Goal: Navigation & Orientation: Find specific page/section

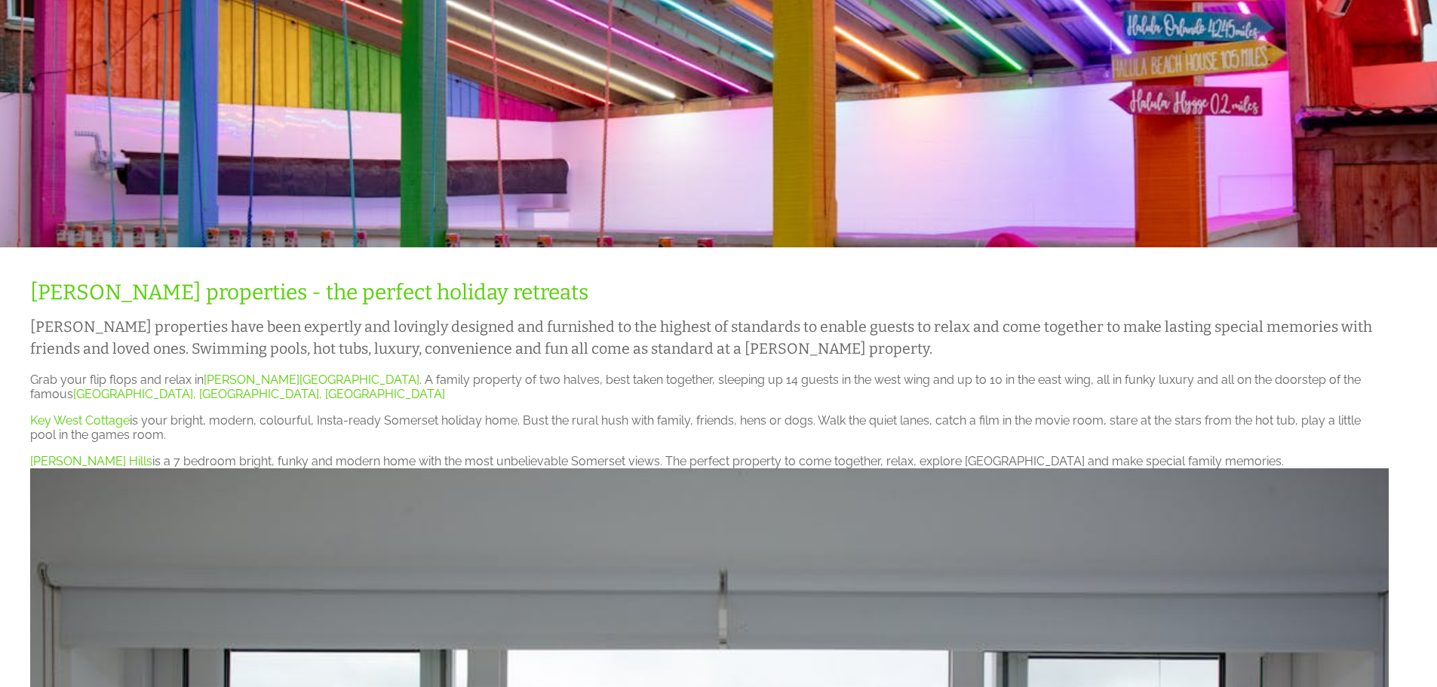
scroll to position [302, 0]
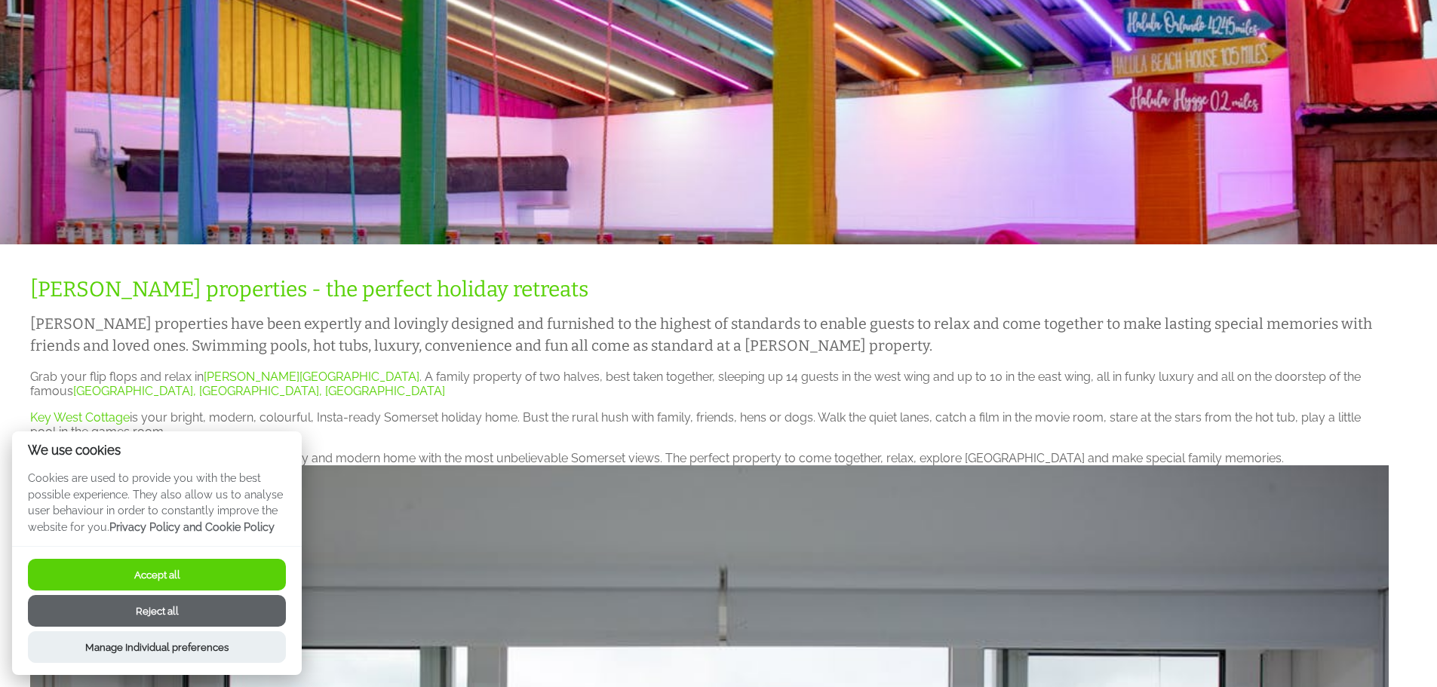
click at [195, 566] on button "Accept all" at bounding box center [157, 575] width 258 height 32
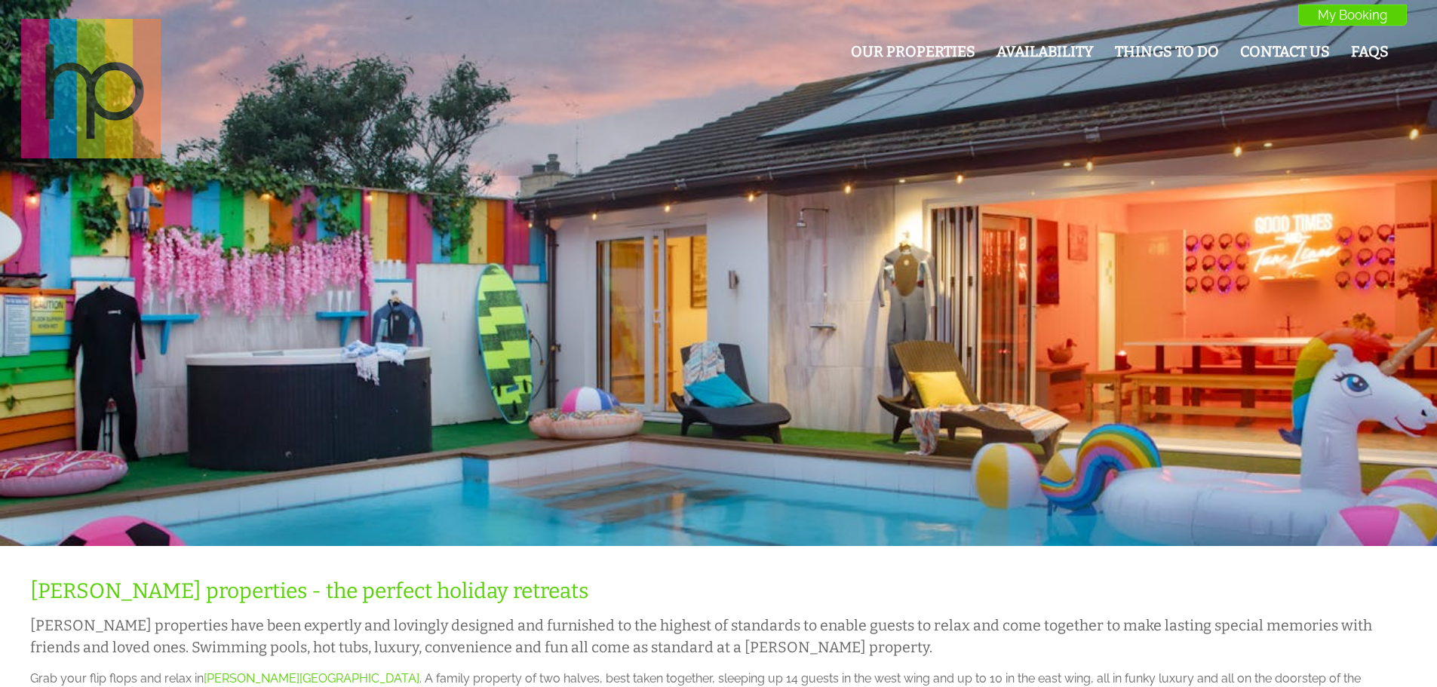
click at [115, 71] on img at bounding box center [91, 89] width 140 height 140
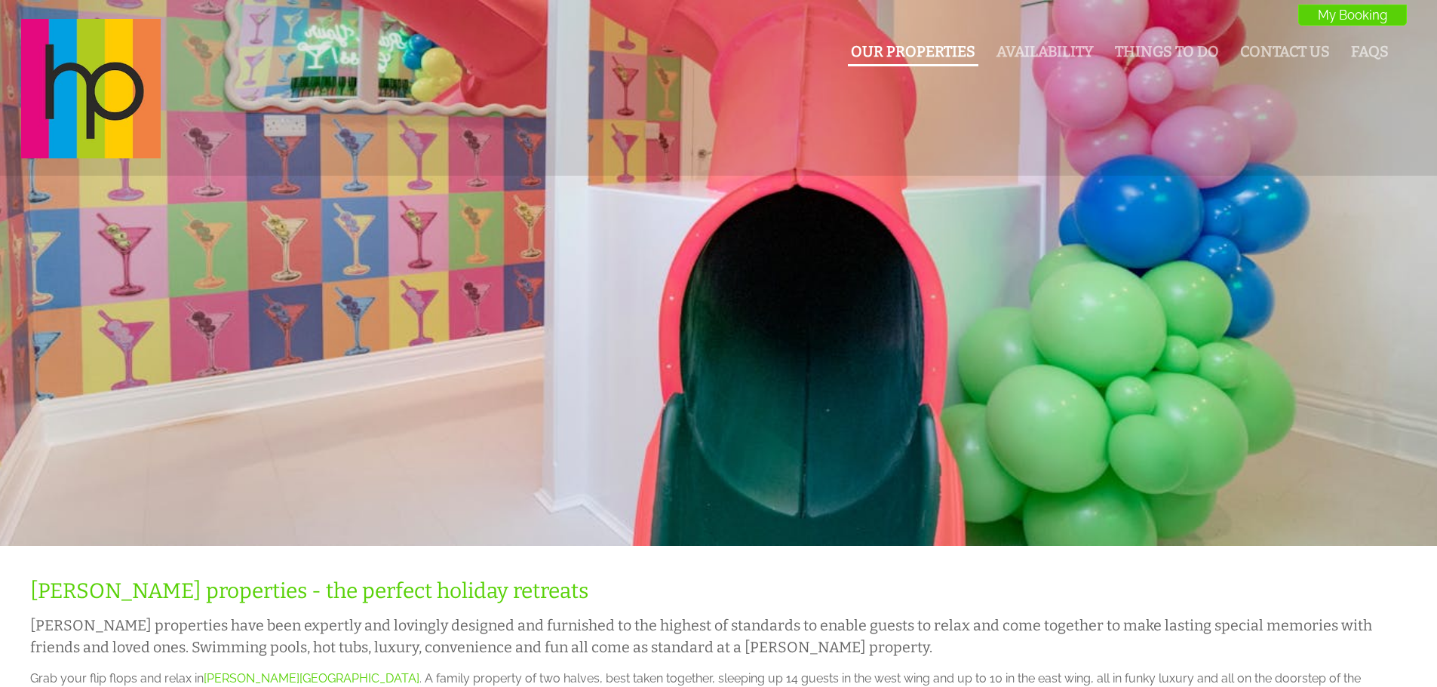
click at [922, 54] on link "Our Properties" at bounding box center [913, 51] width 124 height 17
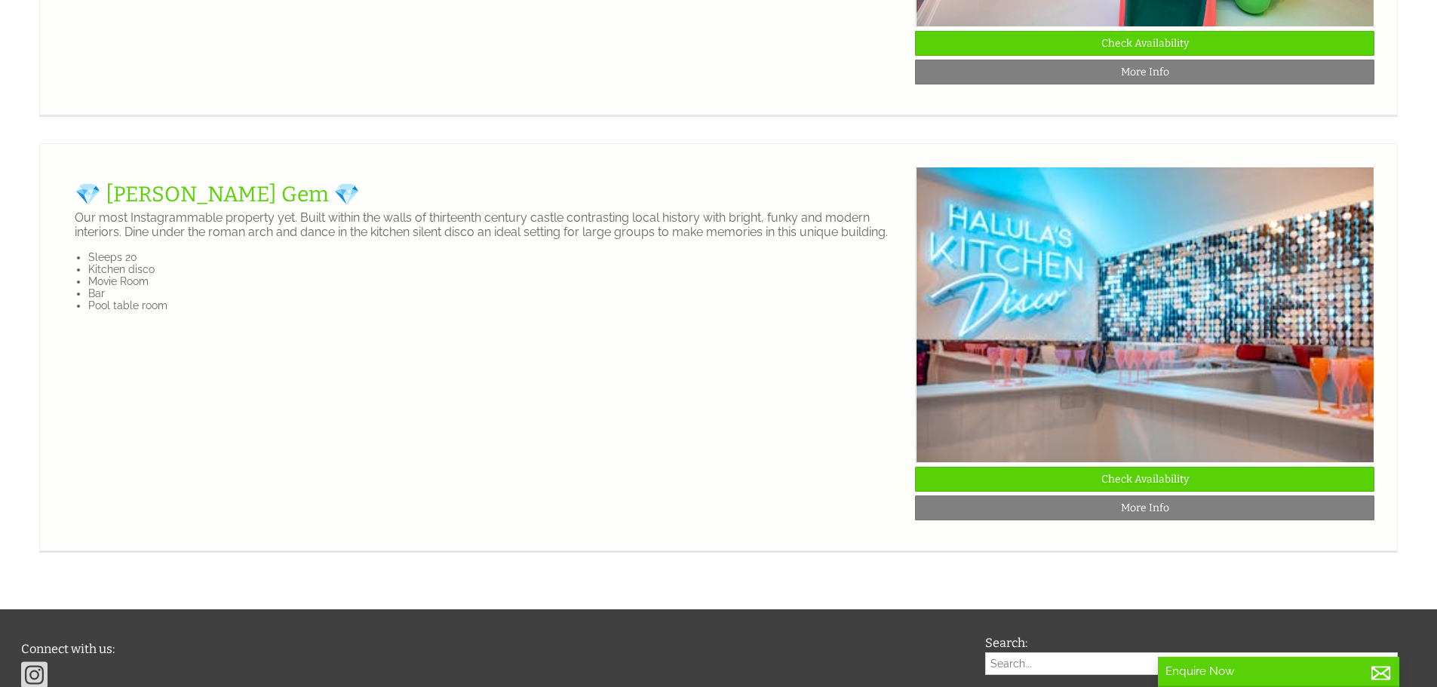
scroll to position [2866, 0]
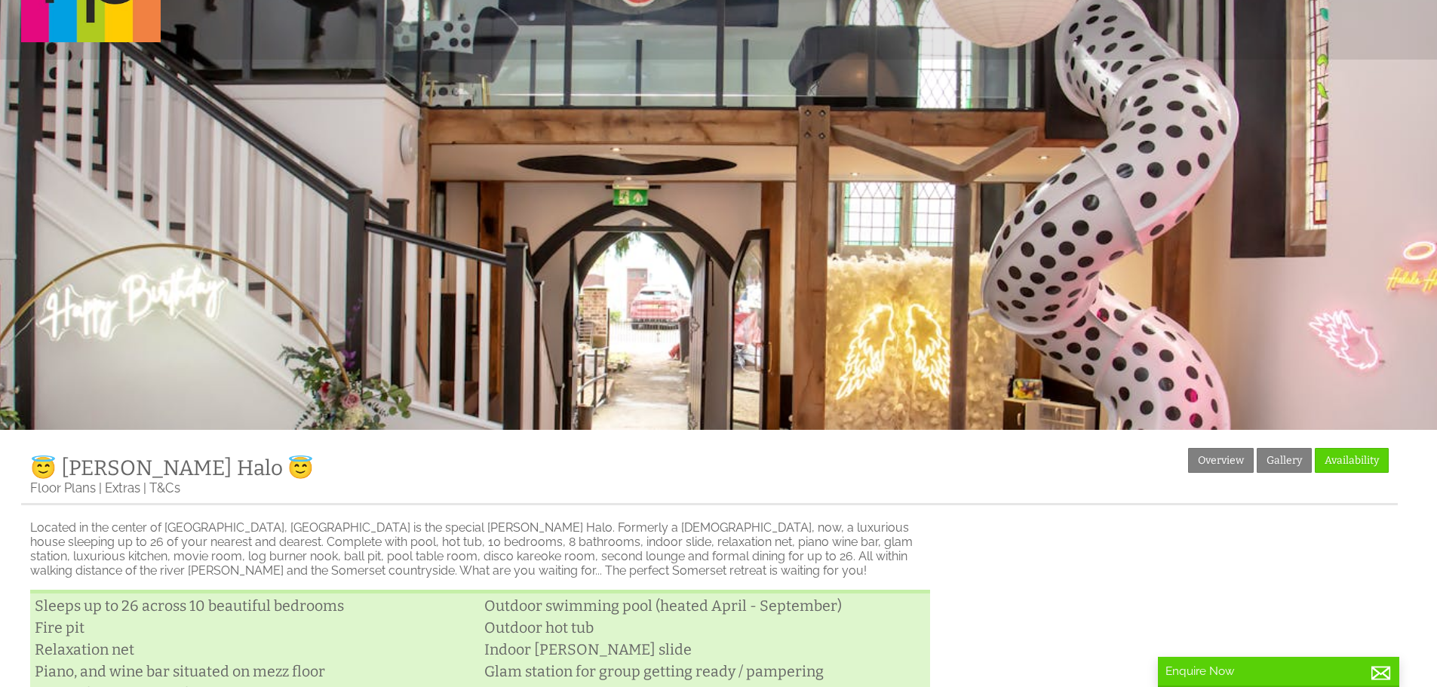
scroll to position [226, 0]
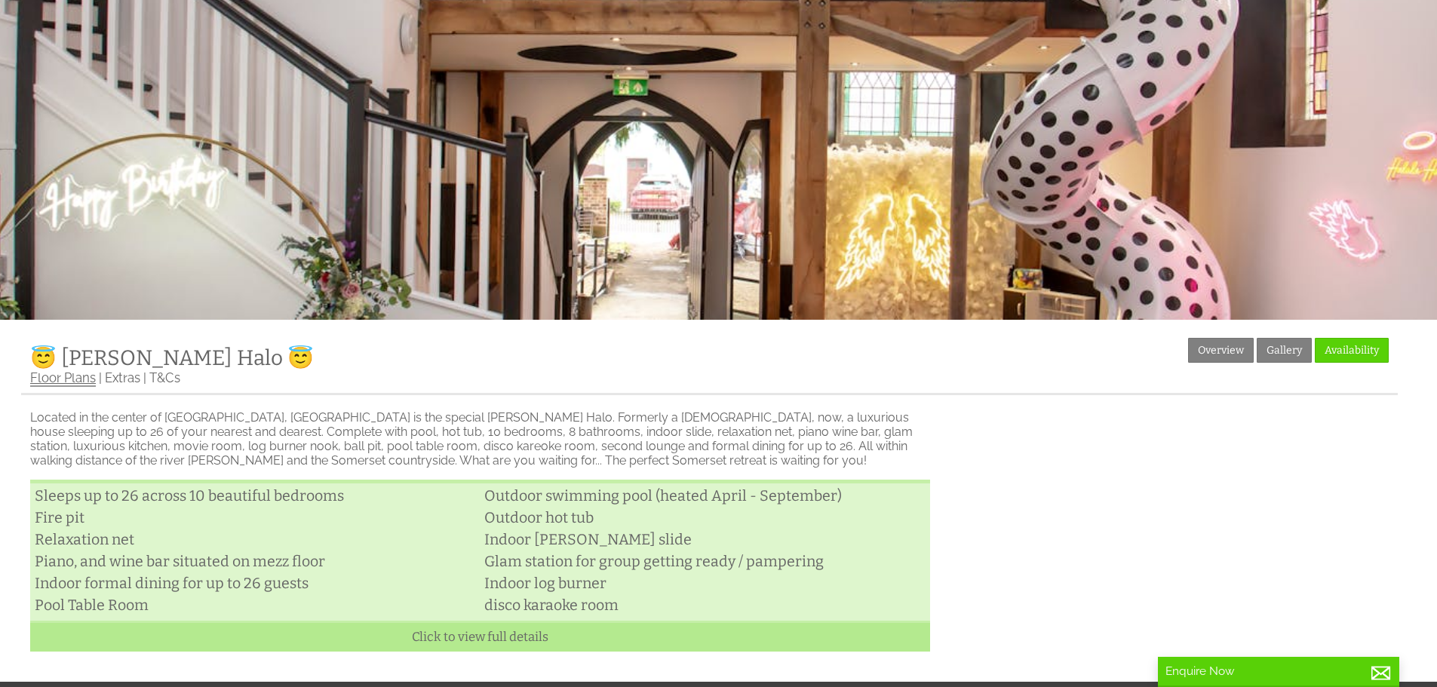
click at [56, 374] on link "Floor Plans" at bounding box center [63, 378] width 66 height 17
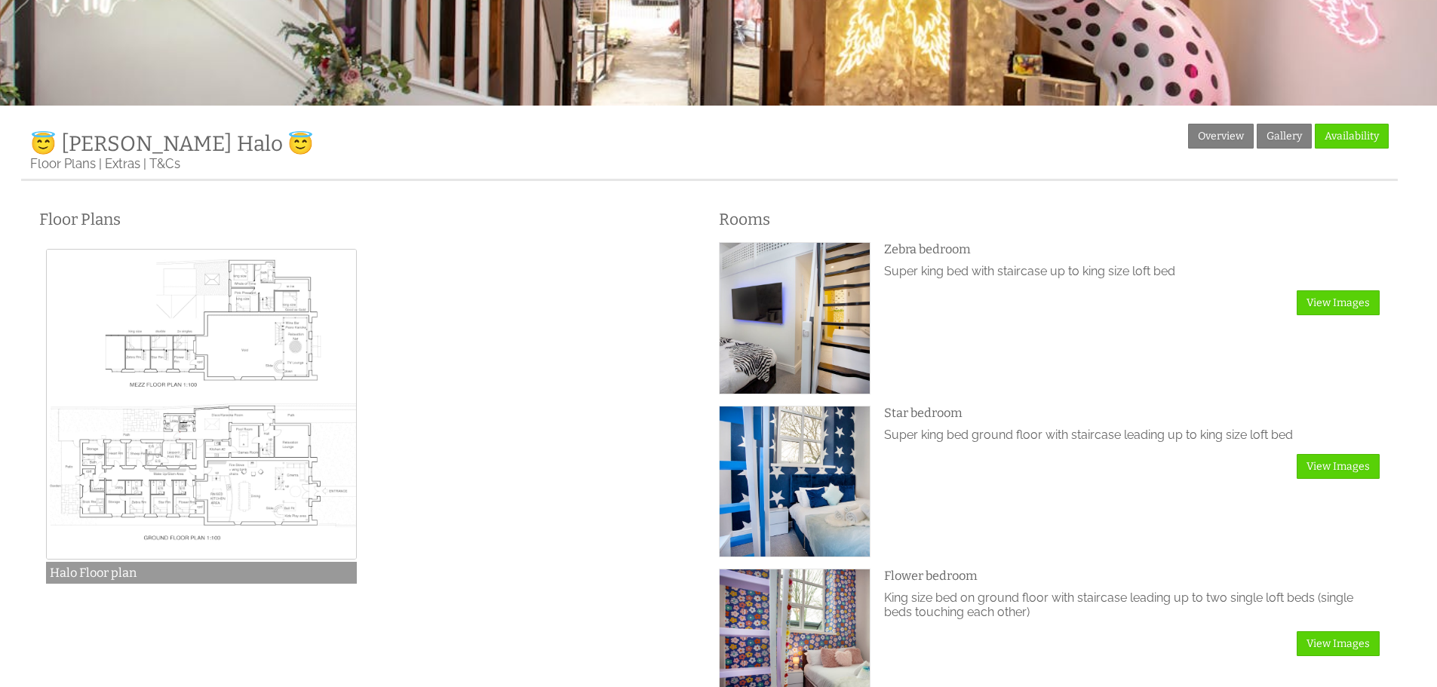
scroll to position [603, 0]
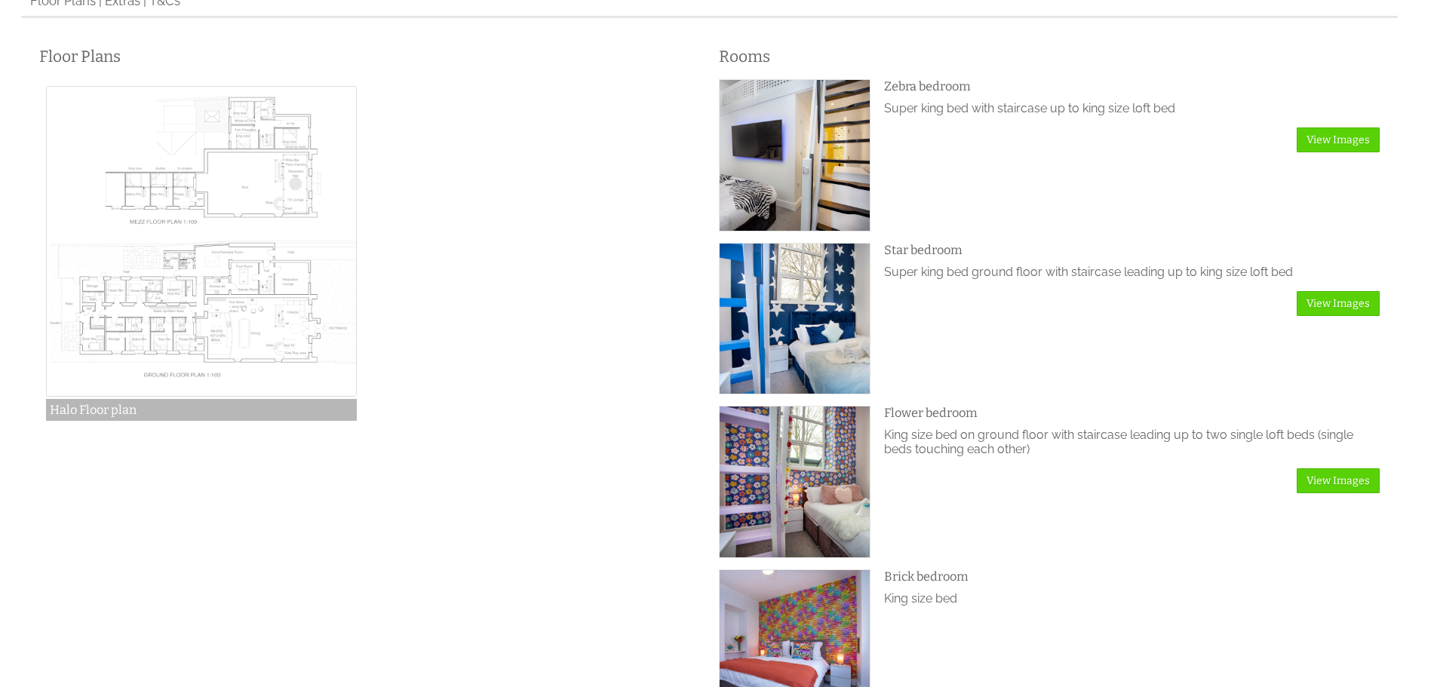
click at [207, 301] on img at bounding box center [201, 241] width 311 height 311
